Goal: Navigation & Orientation: Go to known website

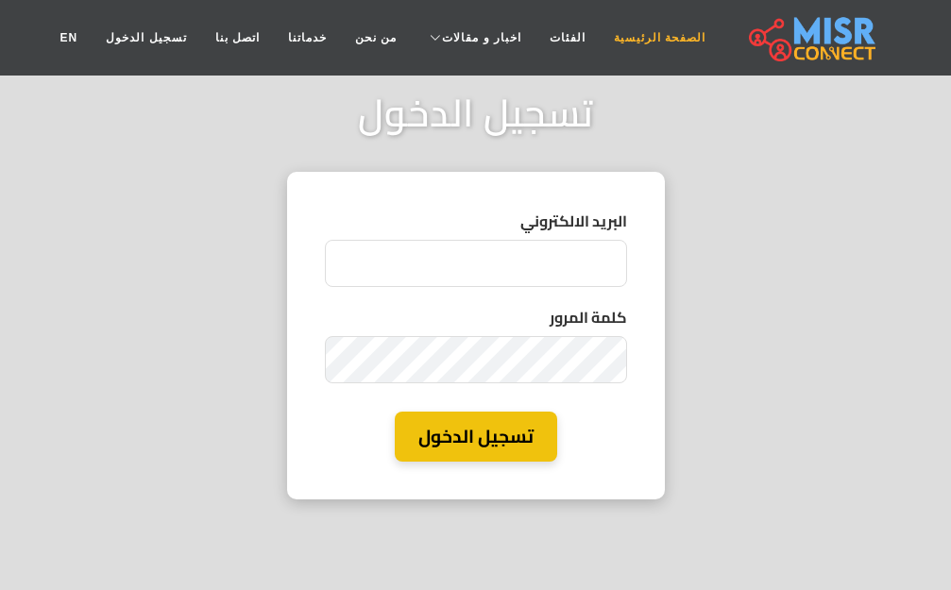
click at [638, 46] on link "الصفحة الرئيسية" at bounding box center [660, 38] width 120 height 36
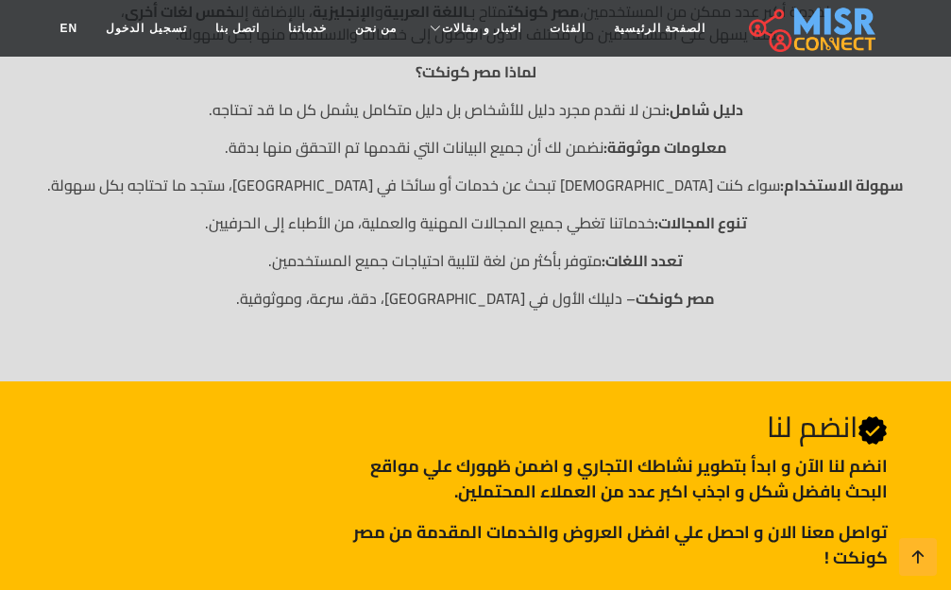
scroll to position [945, 0]
